Goal: Use online tool/utility: Utilize a website feature to perform a specific function

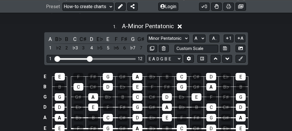
scroll to position [217, 0]
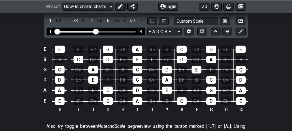
drag, startPoint x: 91, startPoint y: 25, endPoint x: 94, endPoint y: 26, distance: 3.6
click at [94, 31] on input "Visible fret range" at bounding box center [96, 31] width 82 height 0
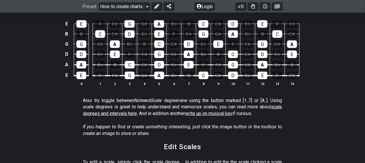
scroll to position [197, 0]
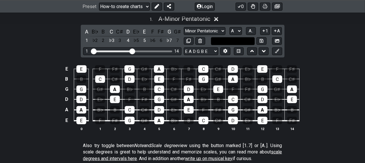
click at [236, 37] on input "text" at bounding box center [233, 41] width 44 height 8
click at [224, 37] on input "text" at bounding box center [233, 41] width 44 height 8
type input "Custom Scale"
click at [103, 28] on div "B" at bounding box center [104, 32] width 8 height 8
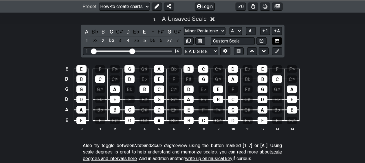
click at [280, 37] on button at bounding box center [277, 41] width 10 height 8
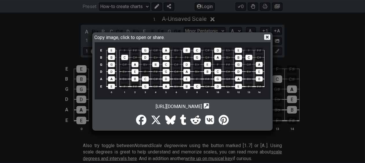
click at [268, 36] on icon at bounding box center [267, 37] width 6 height 6
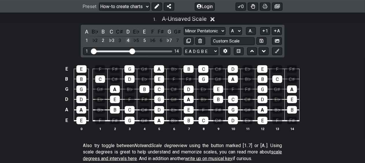
click at [127, 37] on div "4" at bounding box center [128, 41] width 8 height 8
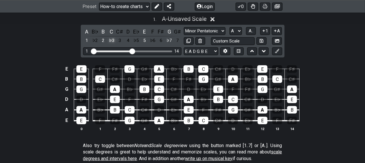
click at [110, 37] on div "♭3" at bounding box center [112, 41] width 8 height 8
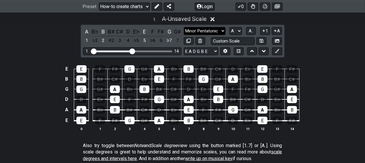
click at [219, 27] on select "Minor Pentatonic New Scale Minor Pentatonic Major Pentatonic Minor Blues Major …" at bounding box center [205, 31] width 42 height 8
select select "Minor Blues"
click at [184, 27] on select "Minor Pentatonic New Scale Minor Pentatonic Major Pentatonic Minor Blues Major …" at bounding box center [205, 31] width 42 height 8
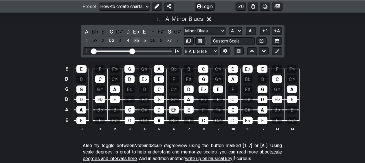
click at [137, 37] on div "♭5" at bounding box center [137, 41] width 8 height 8
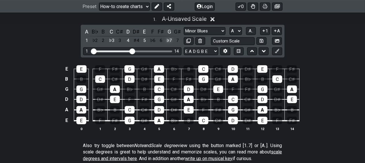
click at [170, 37] on div "♭7" at bounding box center [170, 41] width 8 height 8
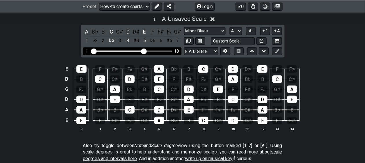
drag, startPoint x: 134, startPoint y: 43, endPoint x: 143, endPoint y: 42, distance: 9.3
click at [143, 51] on input "Visible fret range" at bounding box center [132, 51] width 82 height 0
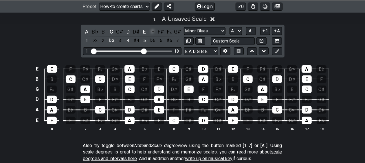
click at [154, 28] on div "F" at bounding box center [153, 32] width 8 height 8
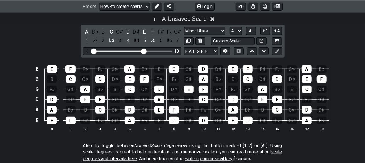
click at [292, 25] on div "1 . A - Unsaved Scale A B♭ B C C♯ D D♯ E F F♯ F𝄪 G♯ 1 ♭2 2 ♭3 3 4 ♯4 5 ♭6 6 ♯6 …" at bounding box center [182, 75] width 365 height 127
